Goal: Information Seeking & Learning: Find specific fact

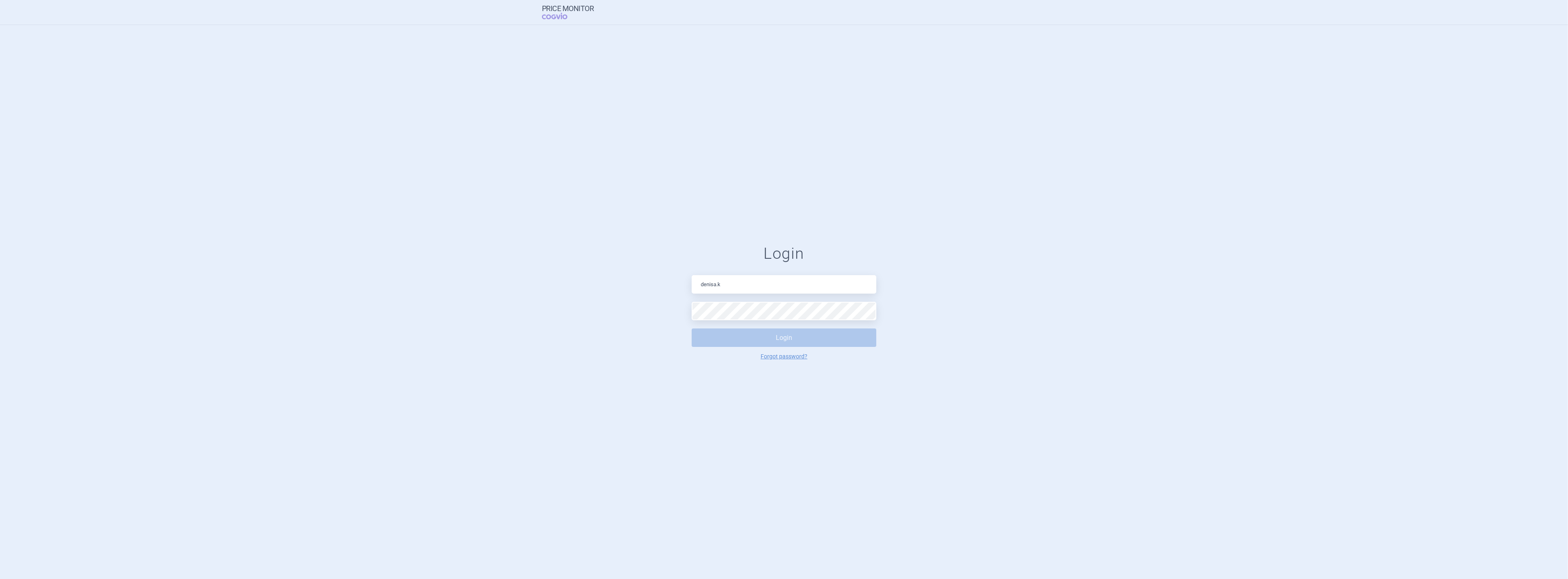
type input "[PERSON_NAME][EMAIL_ADDRESS][DOMAIN_NAME]"
click at [691, 328] on button "Login" at bounding box center [783, 338] width 184 height 18
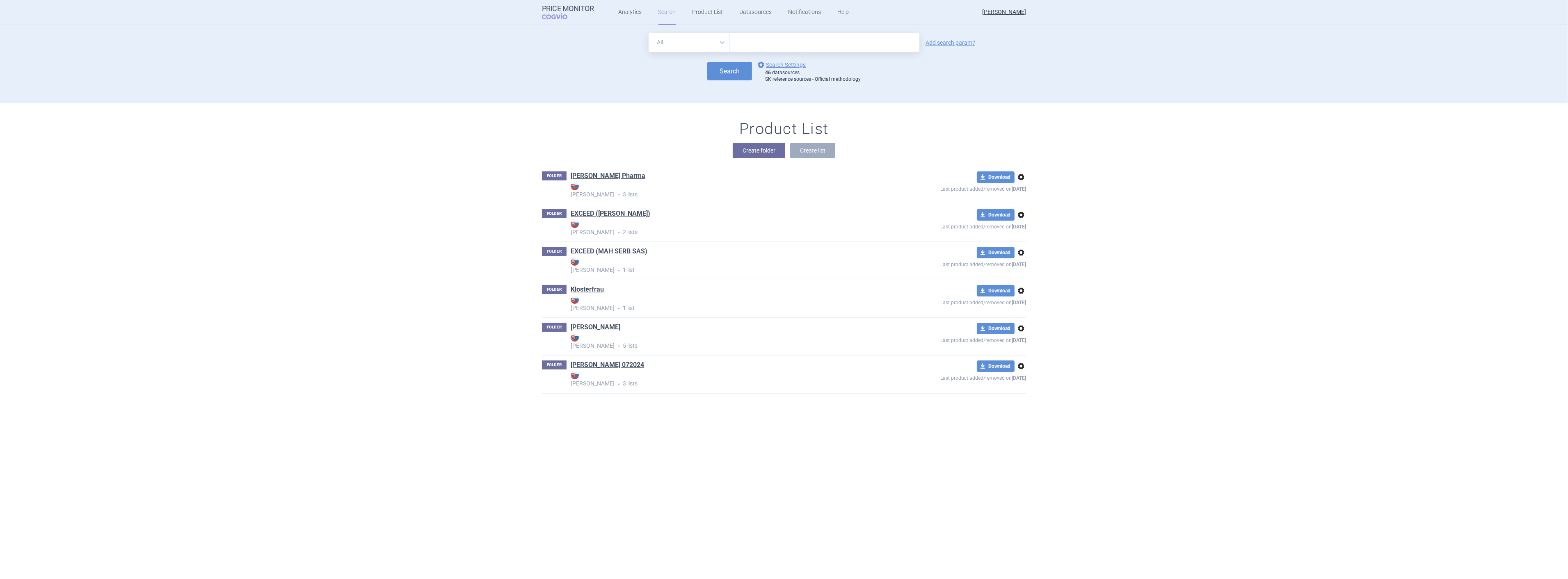
click at [797, 40] on input "text" at bounding box center [824, 43] width 189 height 18
type input "[MEDICAL_DATA]"
click at [729, 74] on button "Search" at bounding box center [729, 71] width 44 height 18
